Goal: Task Accomplishment & Management: Use online tool/utility

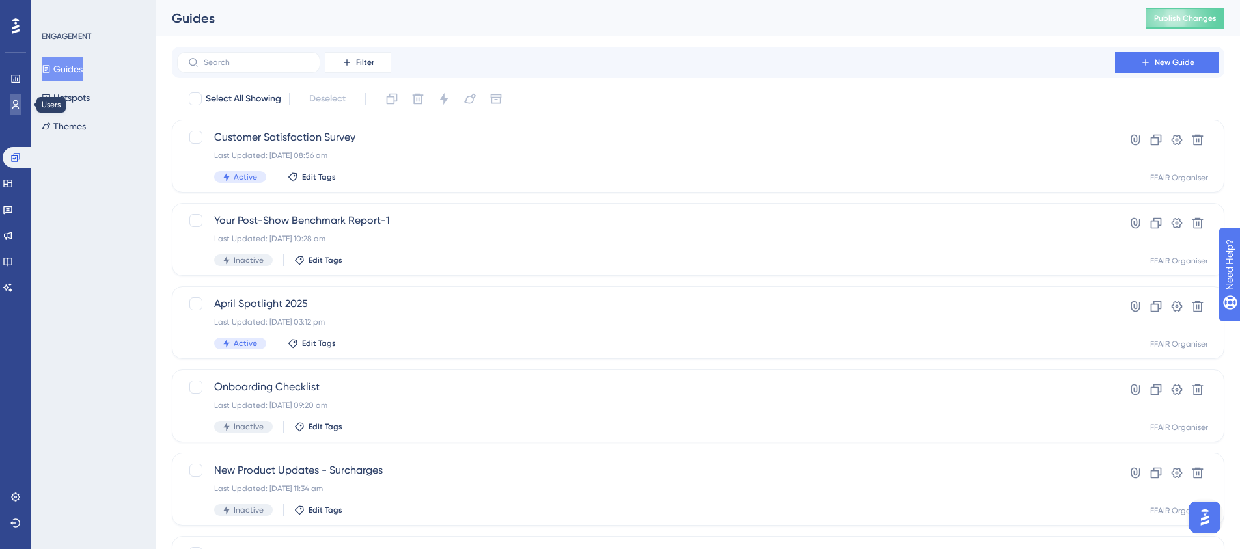
click at [21, 107] on link at bounding box center [15, 104] width 10 height 21
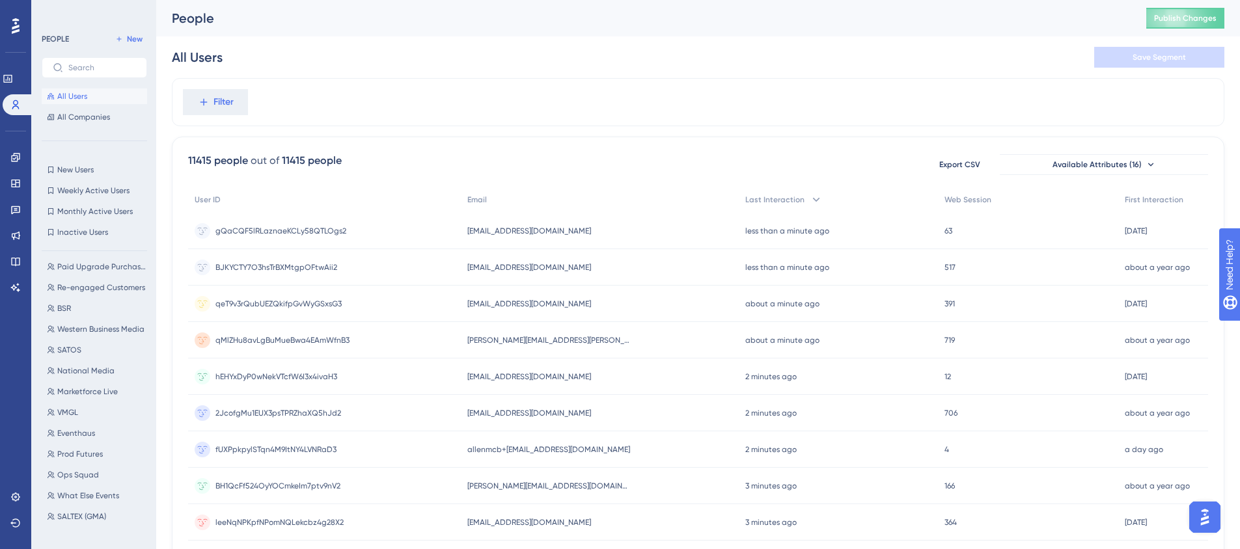
scroll to position [325, 0]
click at [87, 302] on span "Eventhaus" at bounding box center [76, 303] width 38 height 10
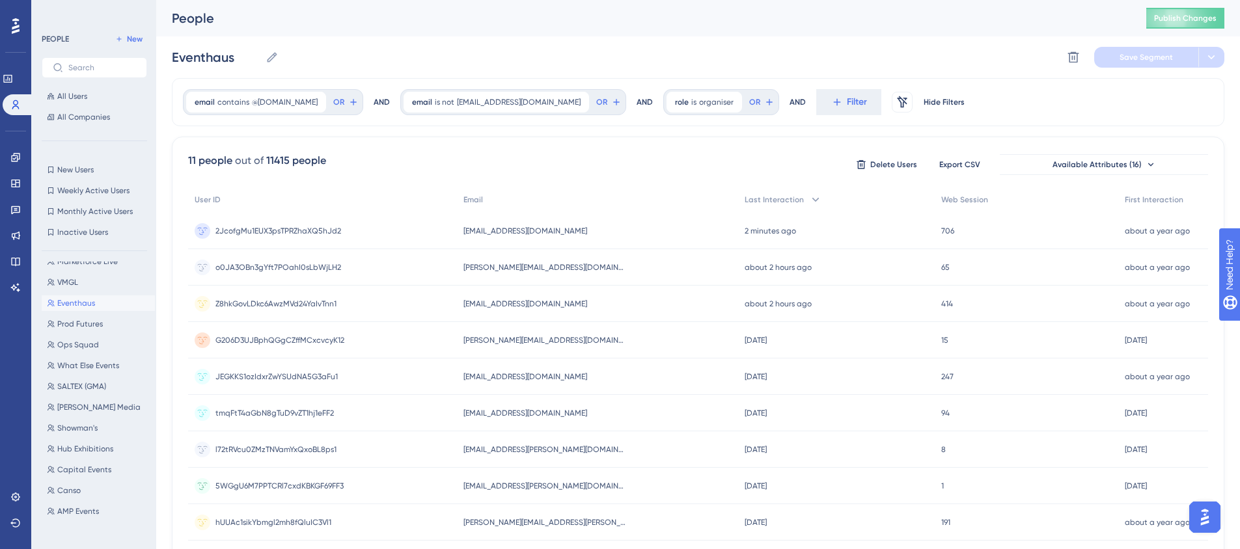
scroll to position [456, 0]
click at [14, 154] on icon at bounding box center [15, 157] width 8 height 8
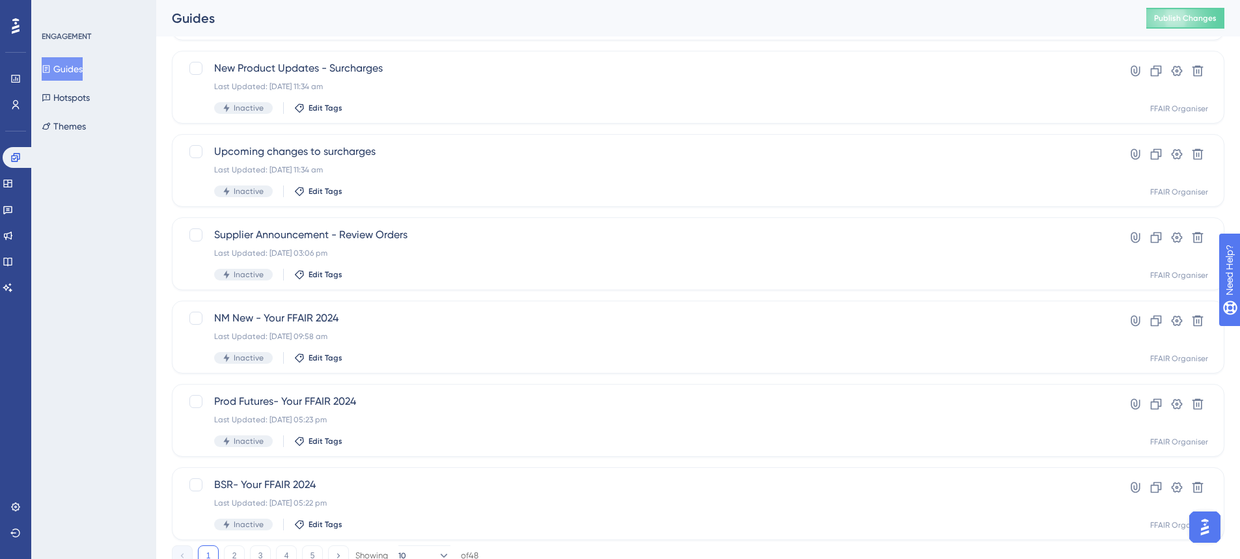
scroll to position [451, 0]
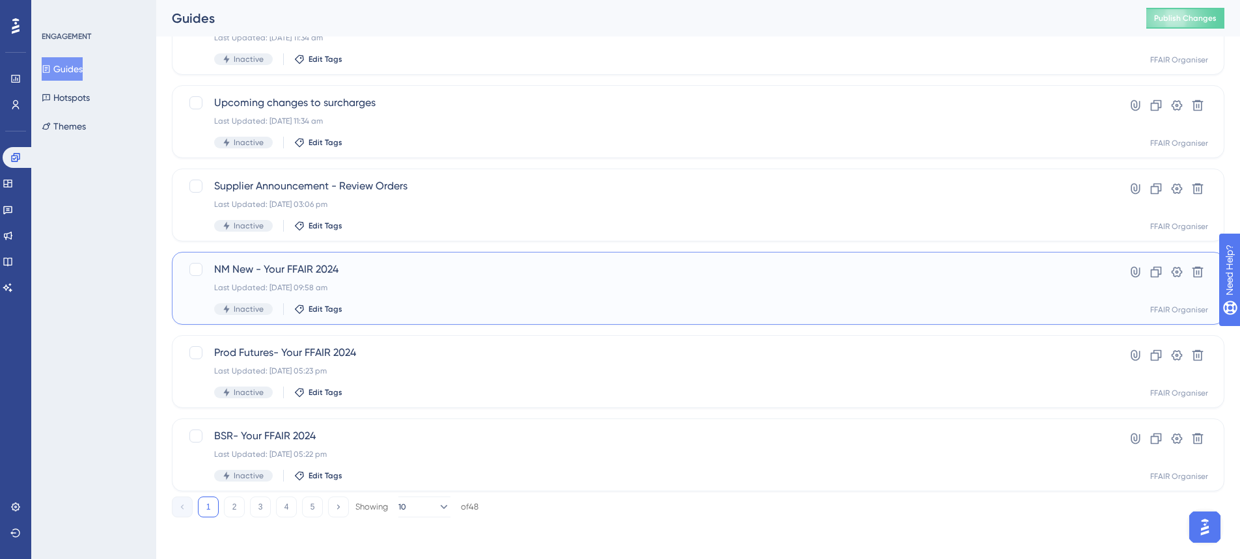
click at [428, 303] on div "NM New - Your FFAIR 2024 Last Updated: 10 Dec 2024 09:58 am Inactive Edit Tags" at bounding box center [646, 288] width 864 height 53
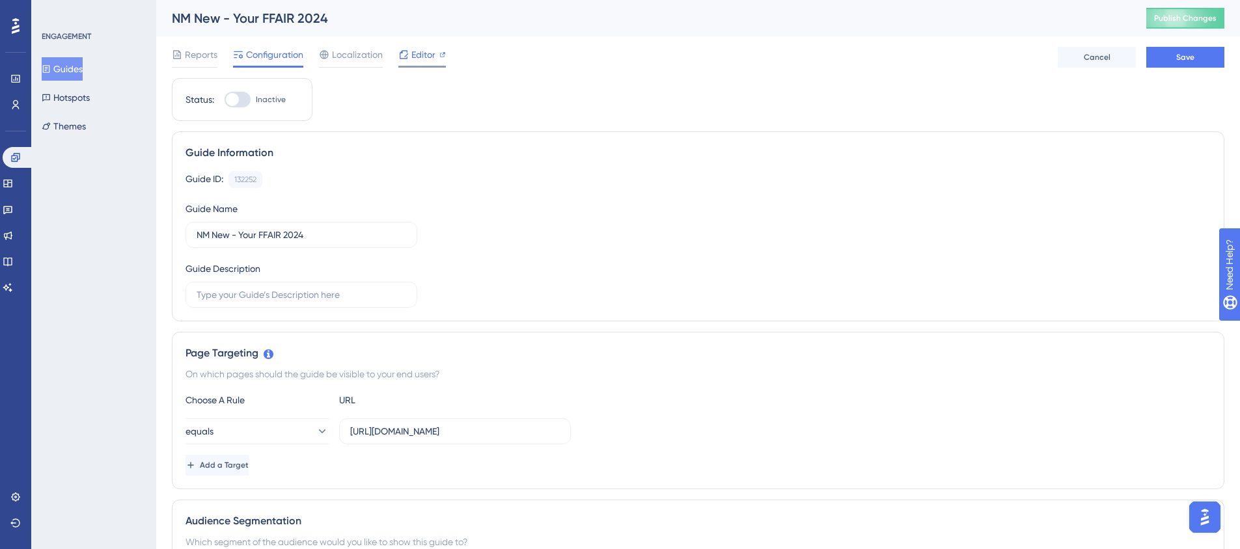
click at [426, 57] on span "Editor" at bounding box center [423, 55] width 24 height 16
click at [410, 58] on div "Editor" at bounding box center [422, 55] width 48 height 16
click at [10, 106] on link at bounding box center [15, 104] width 10 height 21
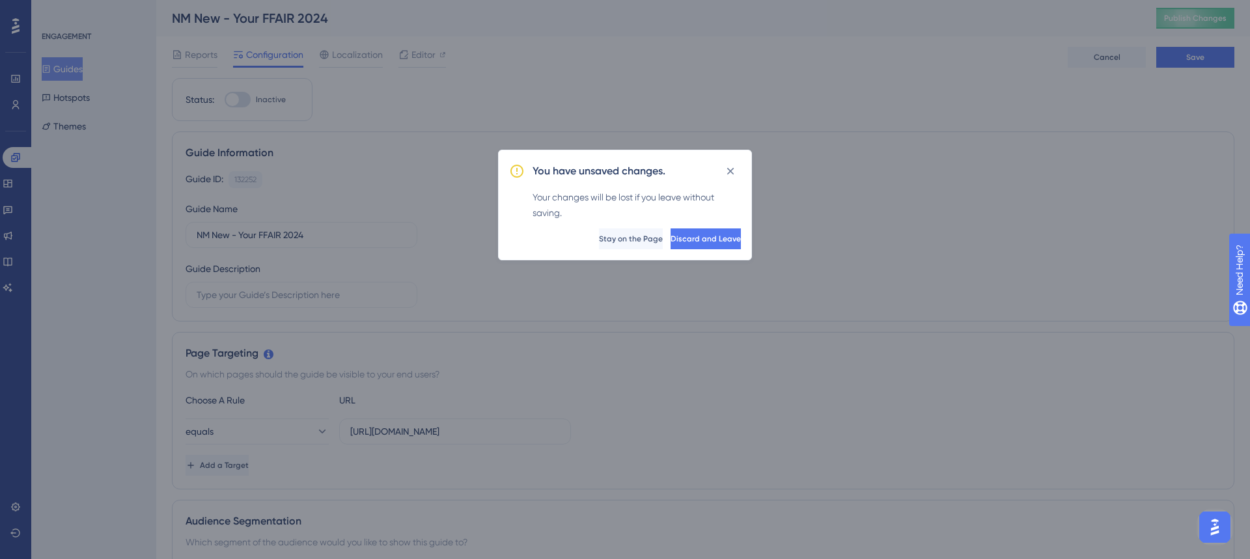
click at [668, 249] on div "You have unsaved changes. Your changes will be lost if you leave without saving…" at bounding box center [625, 205] width 254 height 111
click at [670, 239] on span "Discard and Leave" at bounding box center [705, 239] width 70 height 10
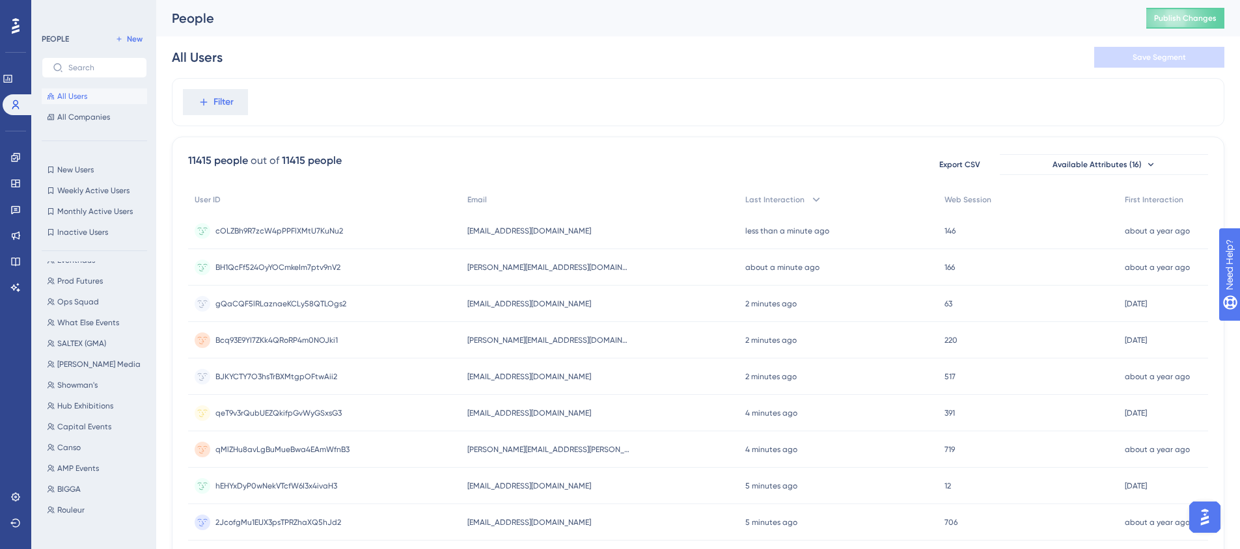
scroll to position [391, 0]
click at [73, 343] on span "Rork Media" at bounding box center [98, 342] width 83 height 10
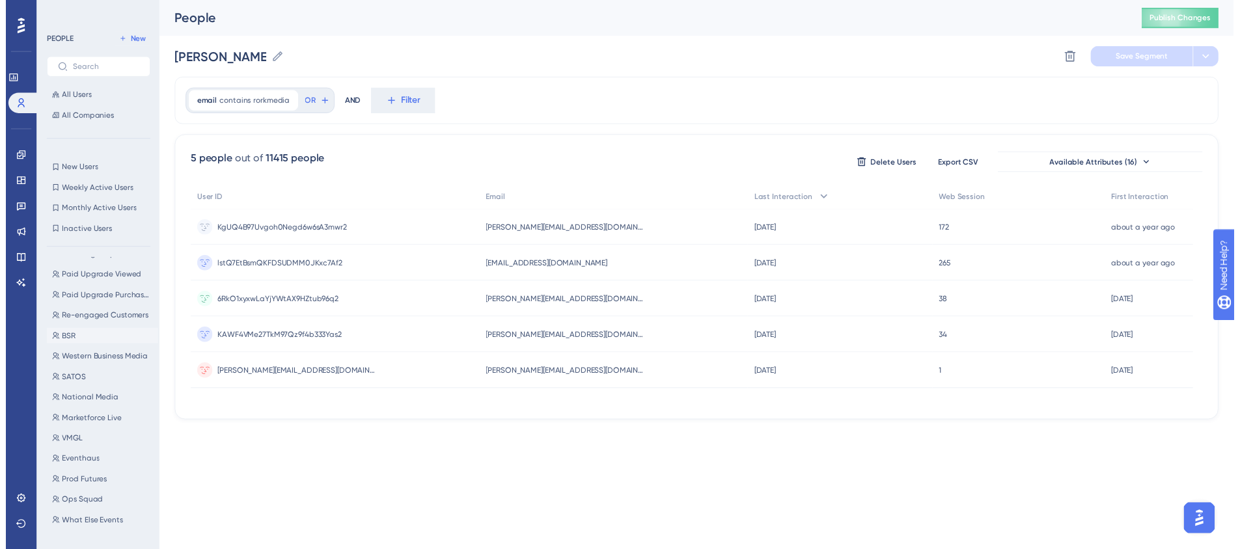
scroll to position [195, 0]
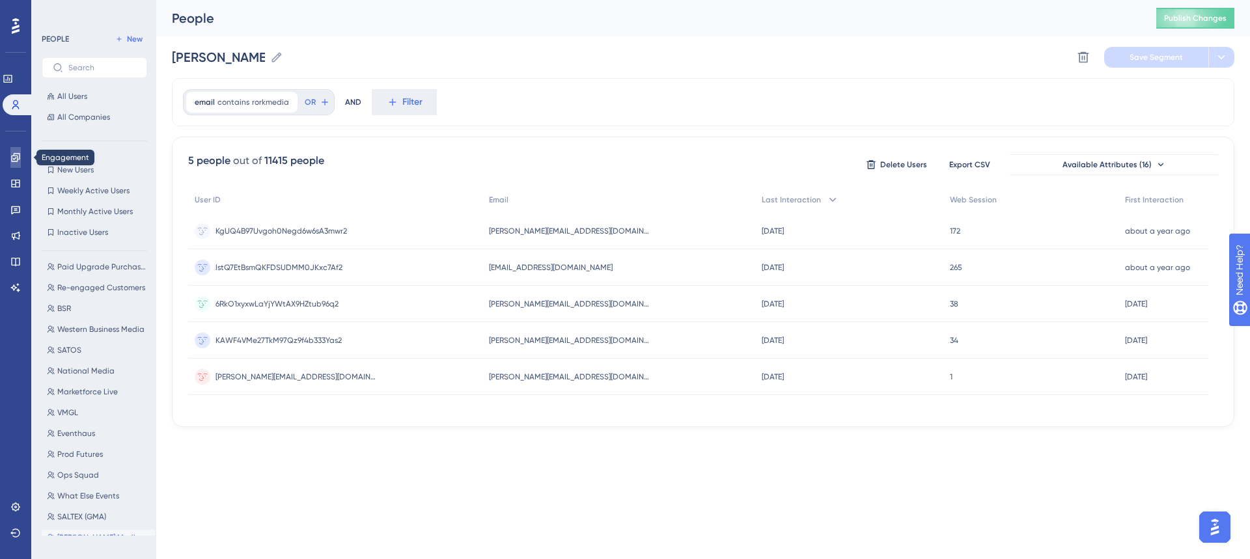
click at [15, 157] on icon at bounding box center [15, 157] width 10 height 10
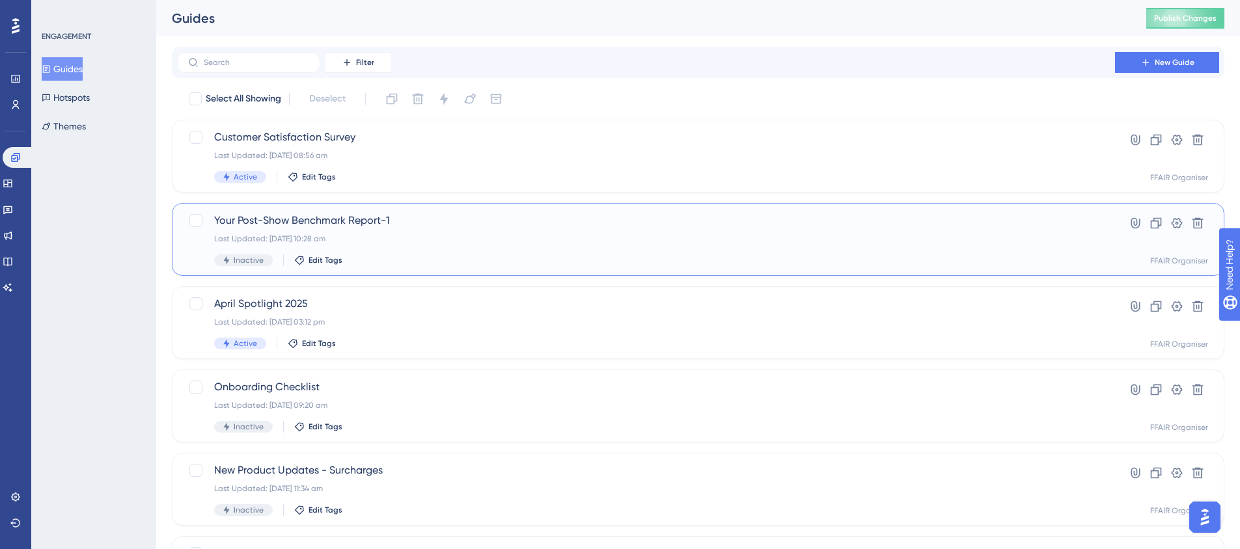
click at [426, 240] on div "Last Updated: 10 Sept 2025 10:28 am" at bounding box center [646, 239] width 864 height 10
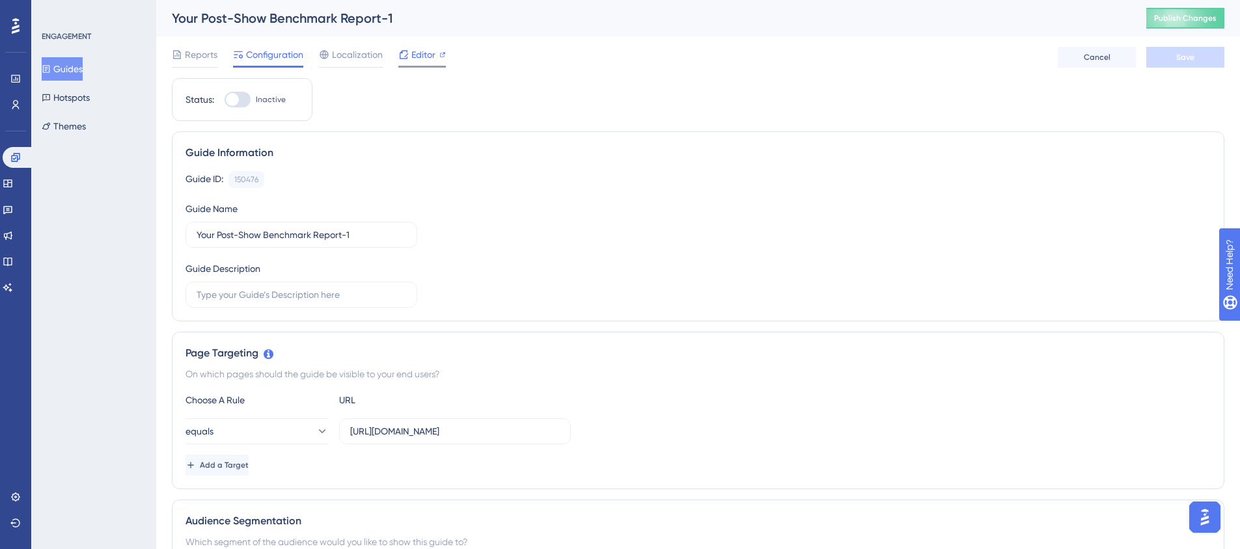
click at [410, 50] on div "Editor" at bounding box center [422, 55] width 48 height 16
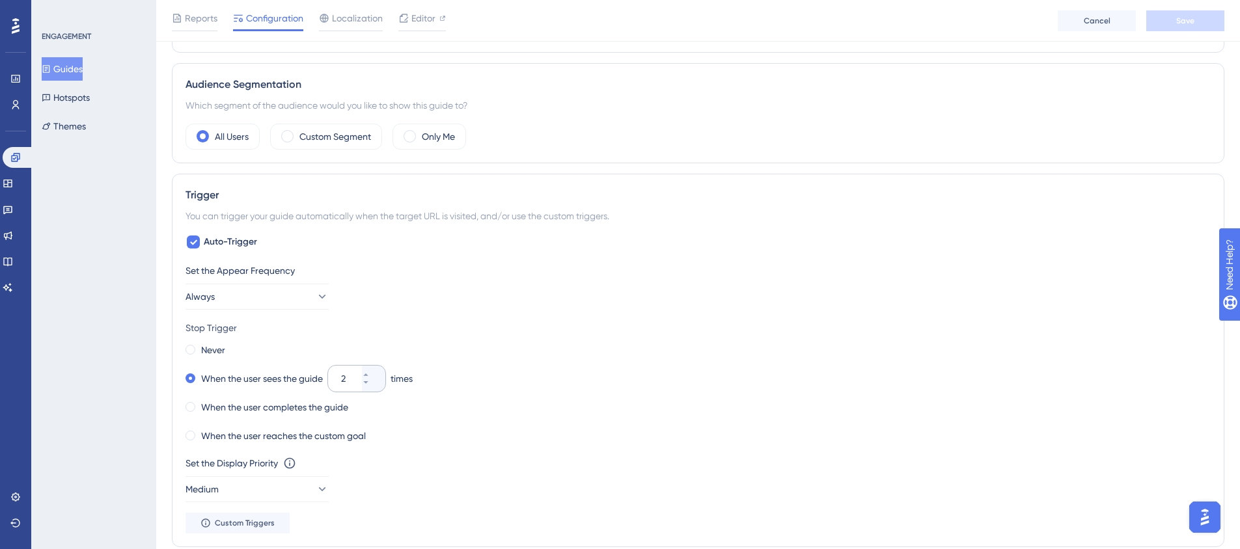
scroll to position [456, 0]
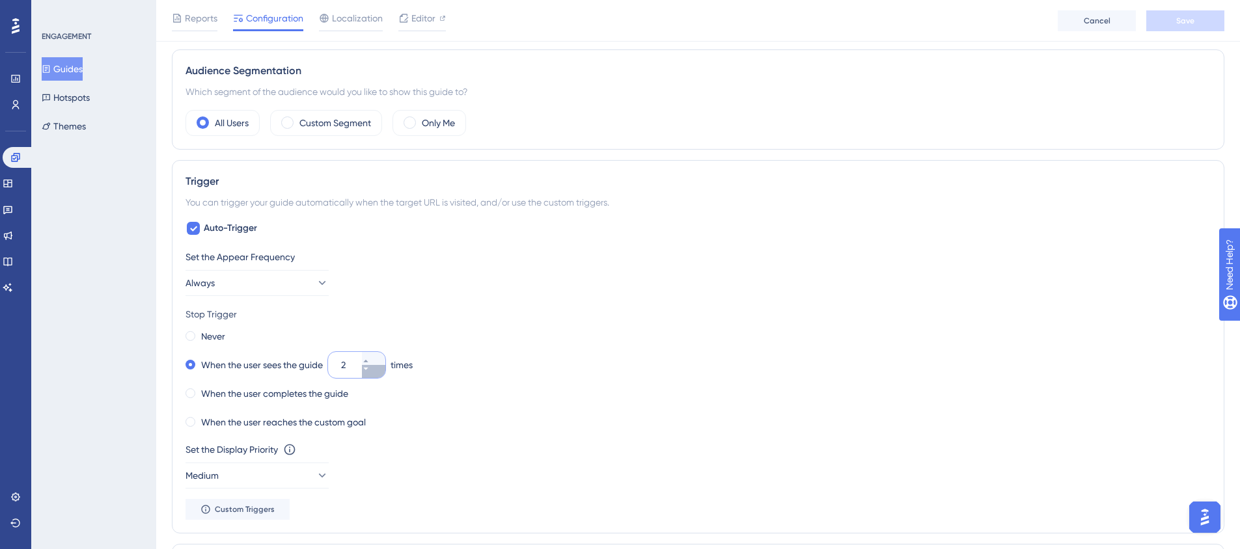
click at [379, 375] on button "2" at bounding box center [373, 371] width 23 height 13
type input "1"
click at [943, 99] on div "Which segment of the audience would you like to show this guide to?" at bounding box center [697, 92] width 1025 height 16
